Goal: Transaction & Acquisition: Obtain resource

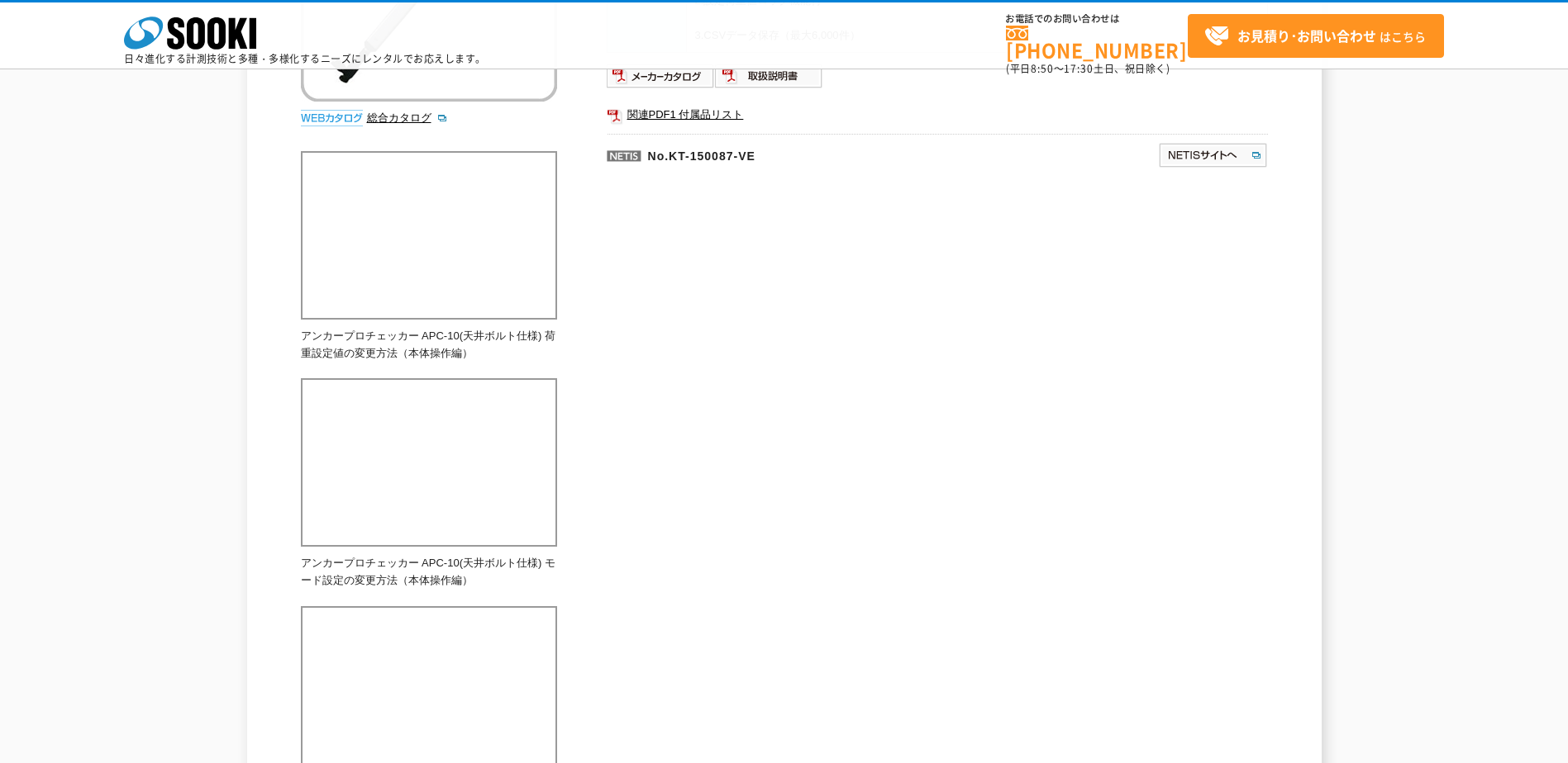
scroll to position [54, 0]
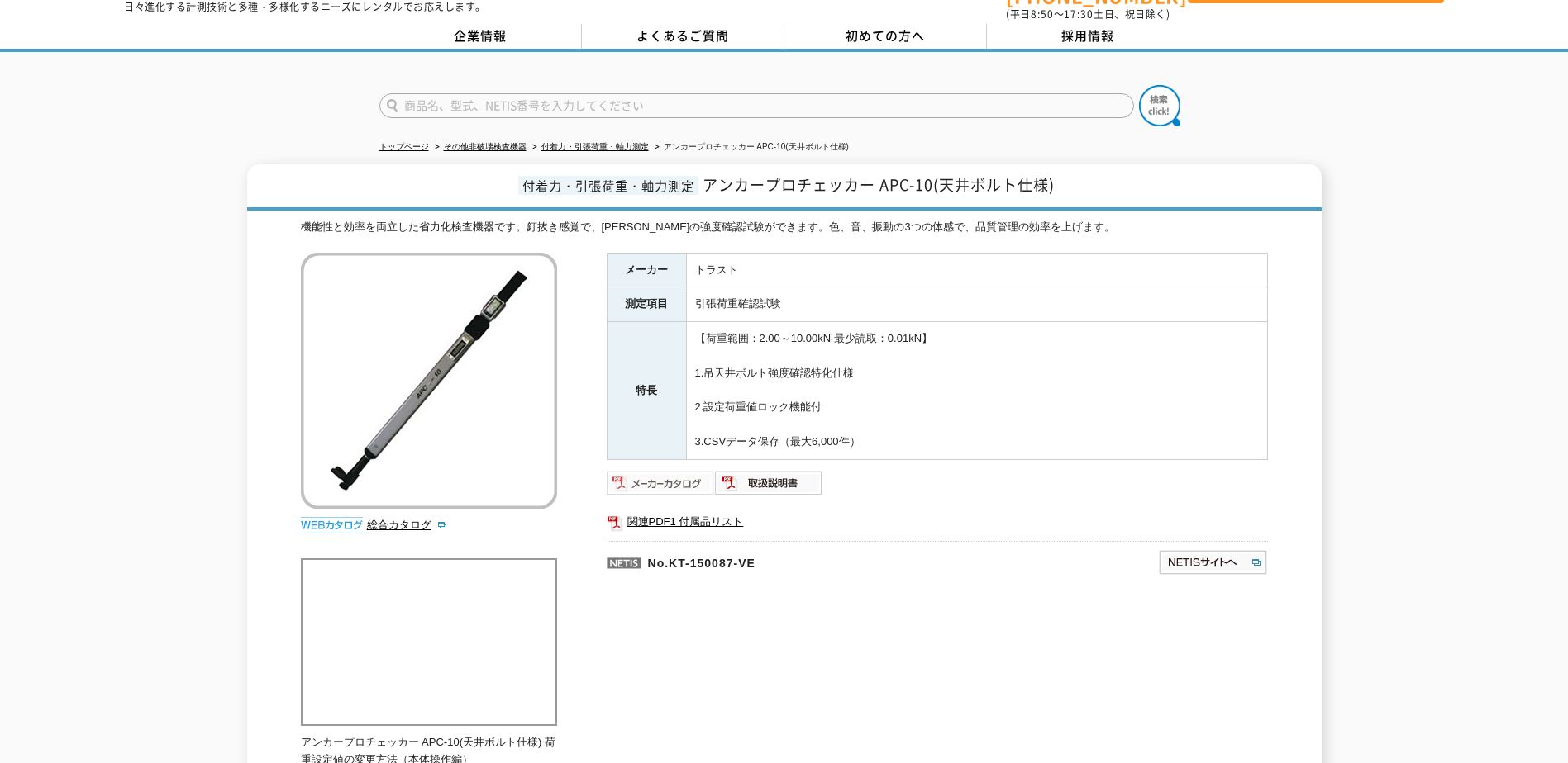
click at [660, 472] on img at bounding box center [660, 483] width 108 height 26
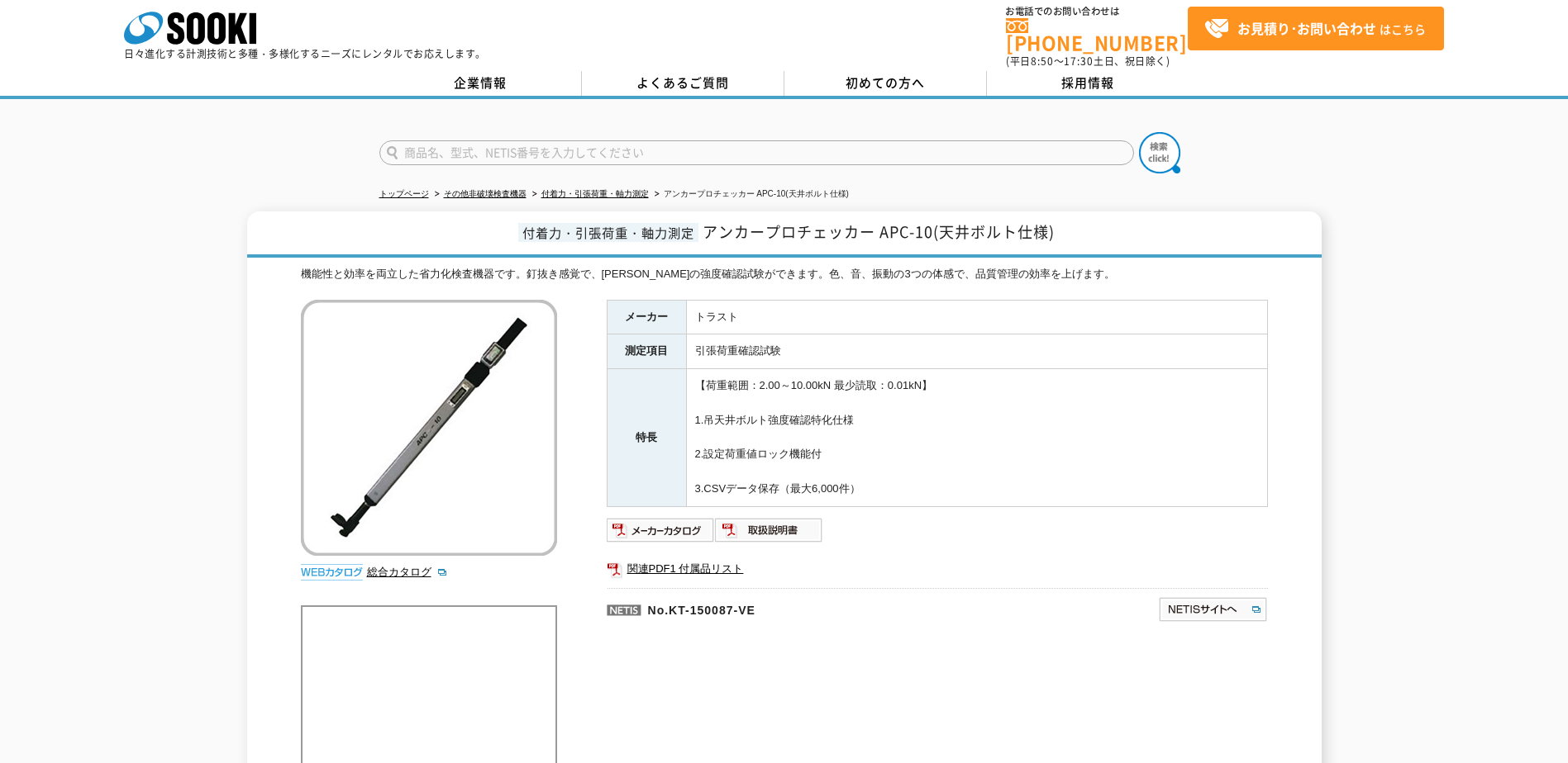
scroll to position [0, 0]
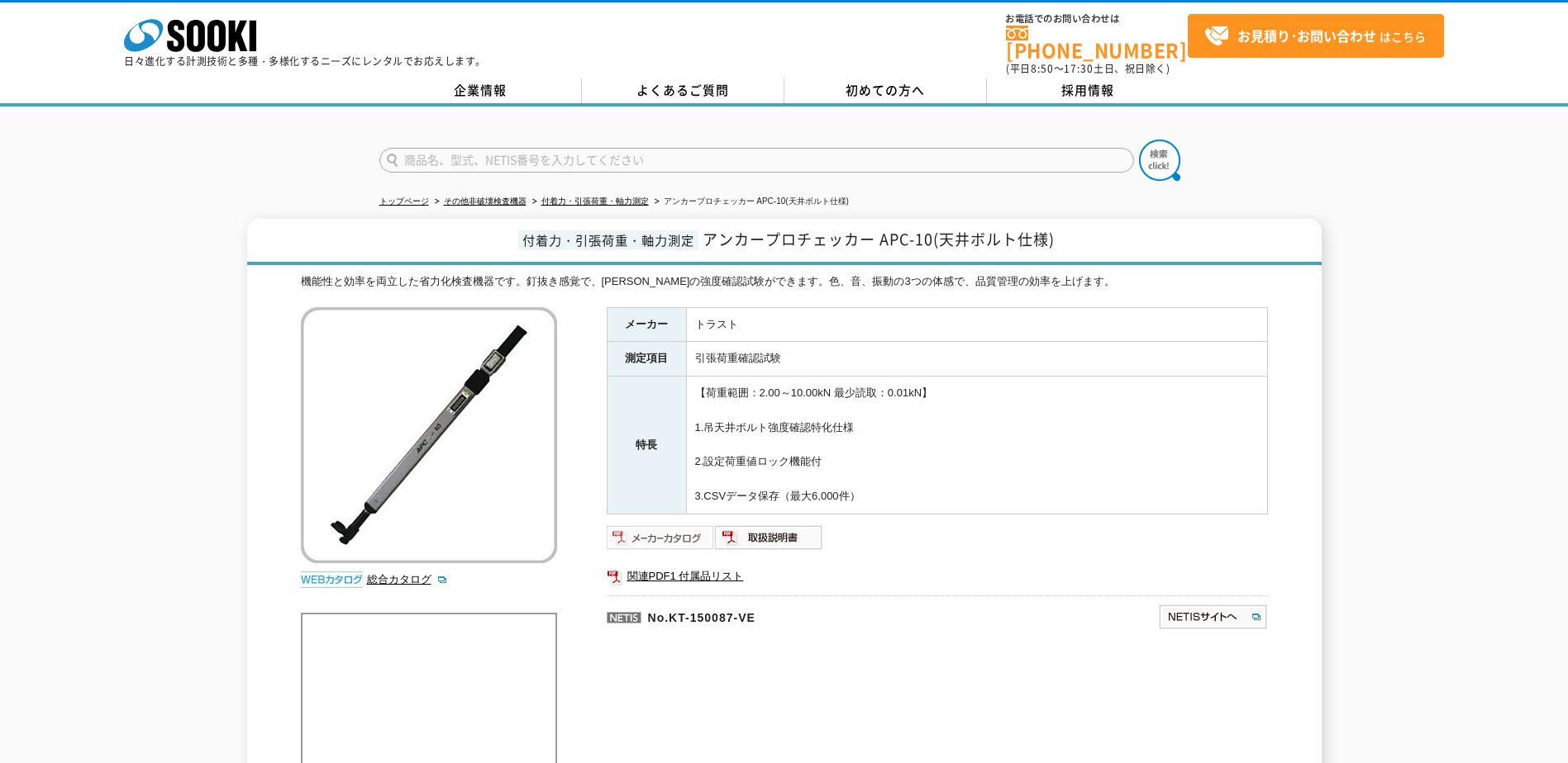
click at [647, 525] on img at bounding box center [660, 538] width 108 height 26
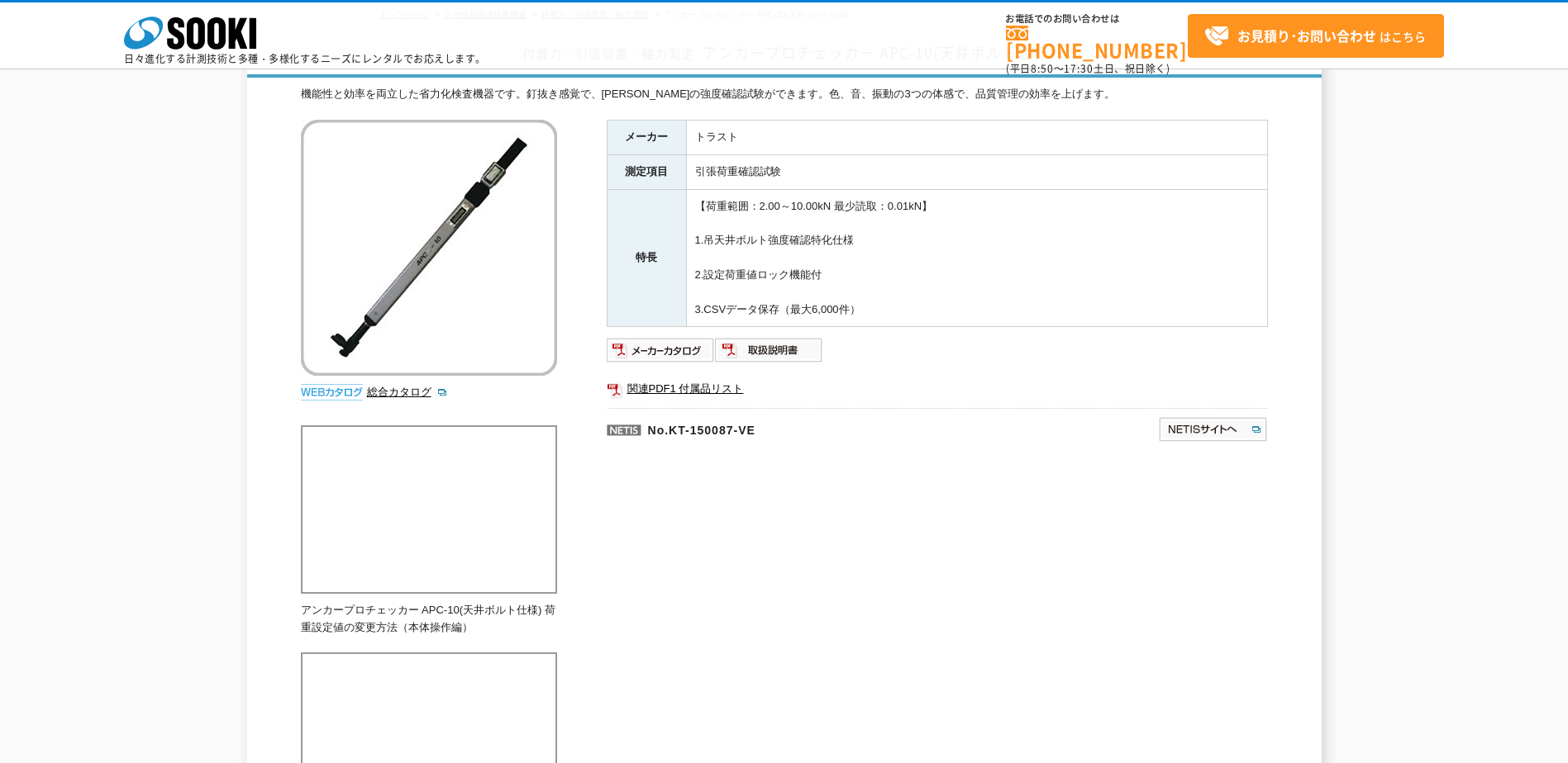
scroll to position [83, 0]
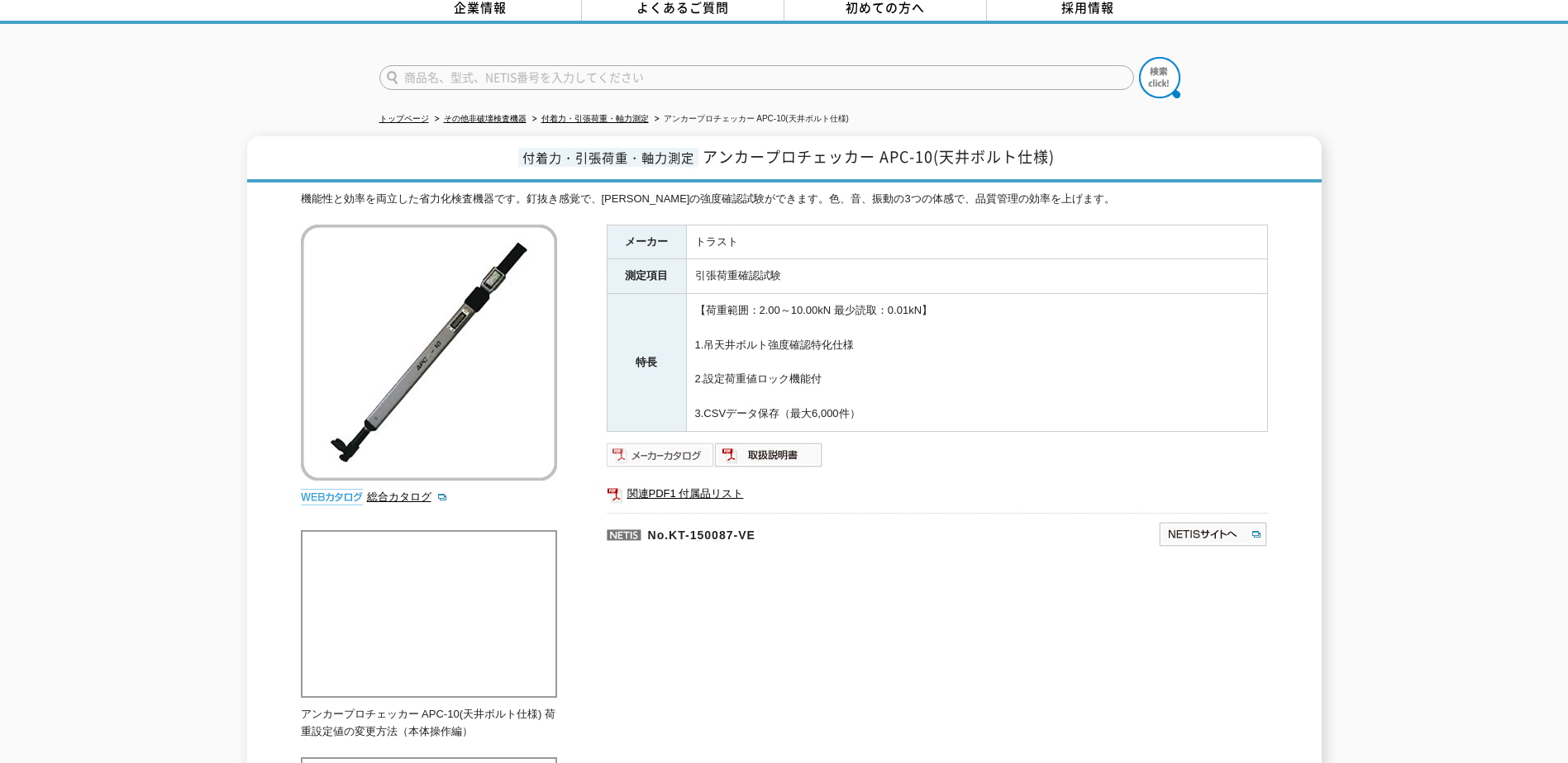
click at [638, 446] on img at bounding box center [660, 455] width 108 height 26
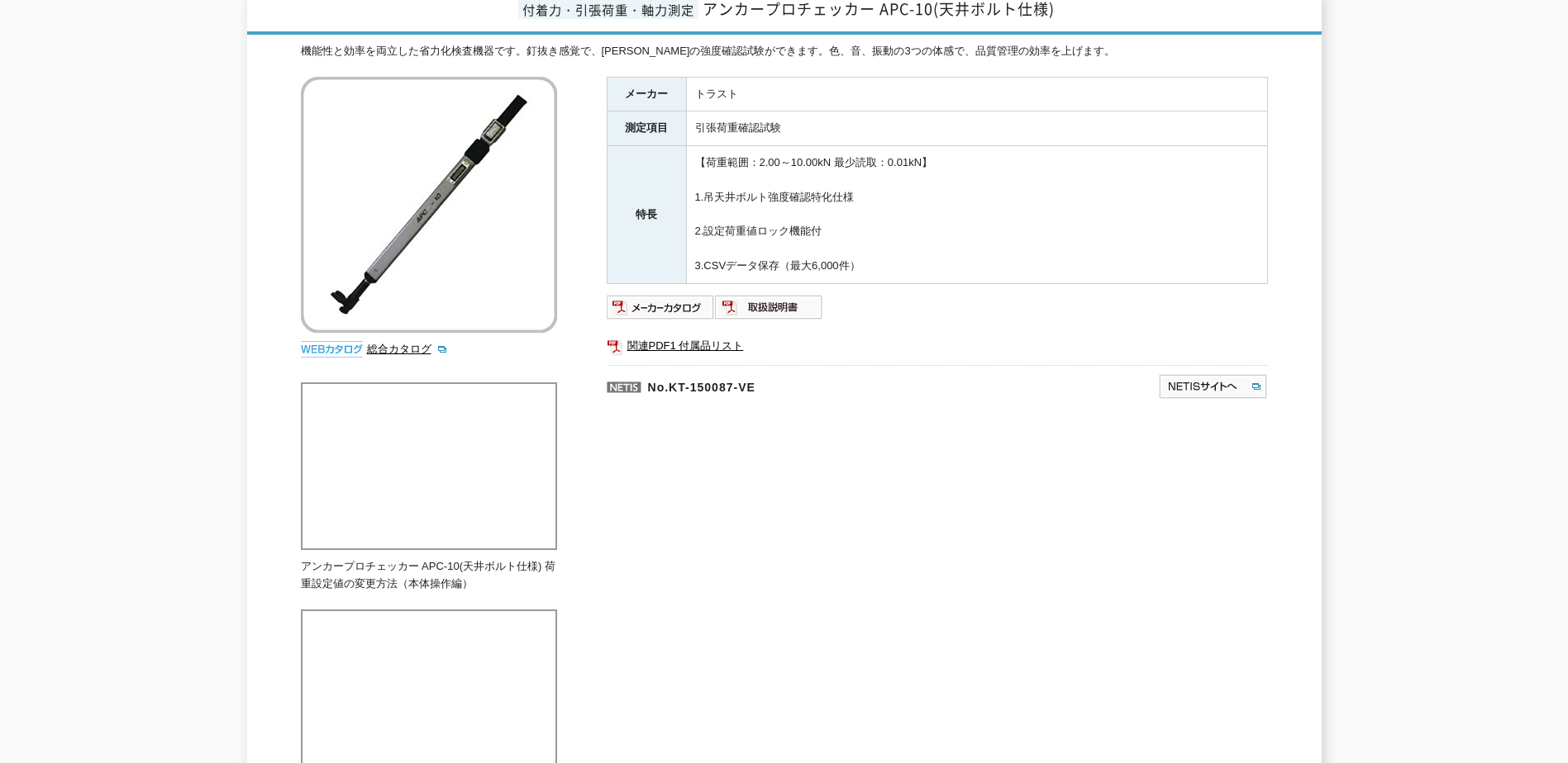
scroll to position [248, 0]
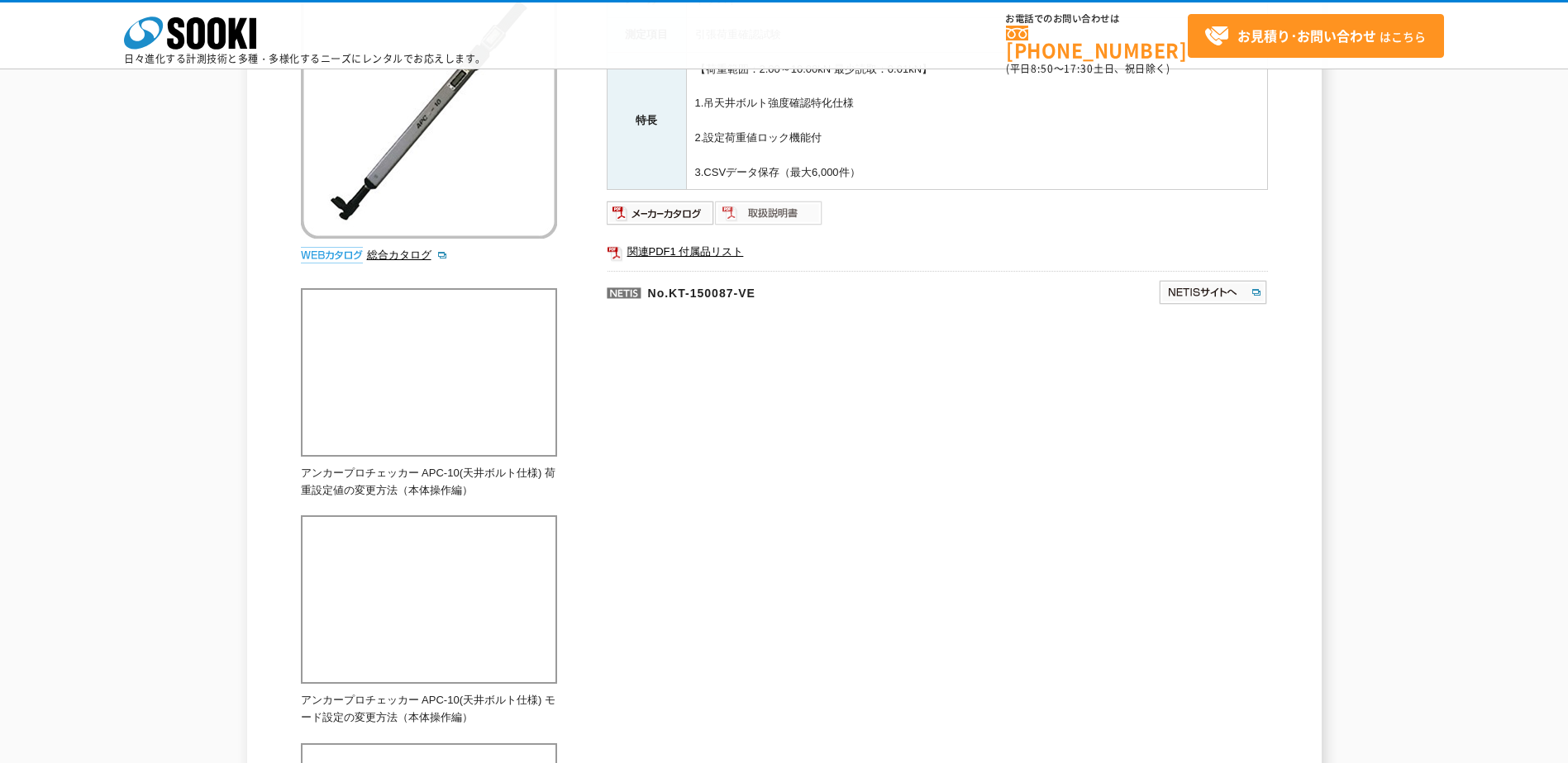
click at [741, 209] on img at bounding box center [768, 213] width 108 height 26
